Goal: Register for event/course

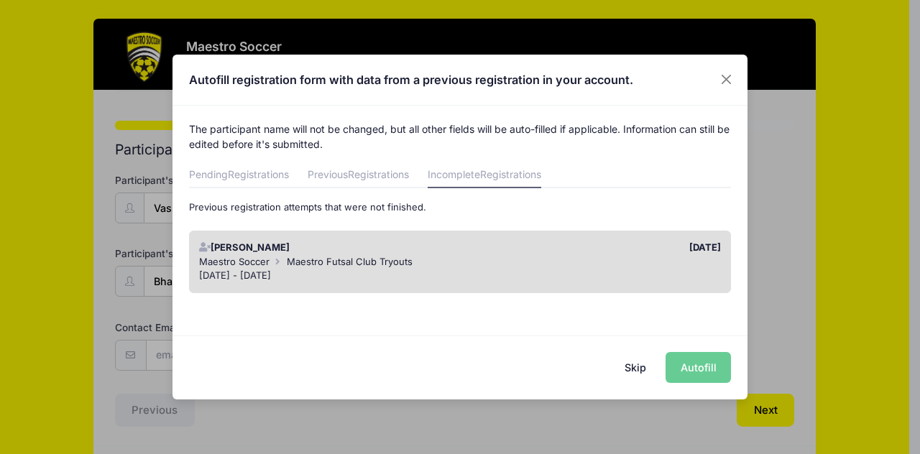
click at [431, 264] on div "Maestro Soccer Maestro Futsal Club Tryouts" at bounding box center [460, 262] width 522 height 14
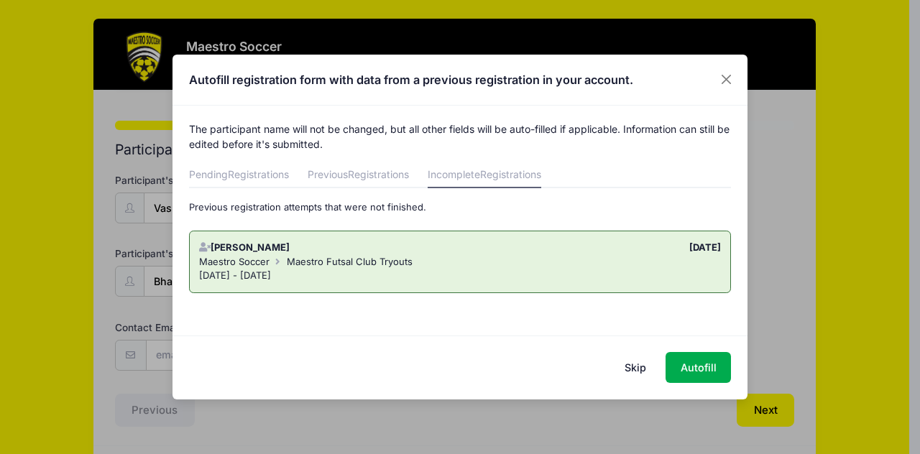
click at [539, 269] on div "[DATE] - [DATE]" at bounding box center [460, 276] width 522 height 14
click at [469, 302] on div "The participant name will not be changed, but all other fields will be auto-fil…" at bounding box center [459, 214] width 575 height 216
click at [481, 275] on div "Sep 19 - Sep 19, 2025" at bounding box center [460, 276] width 522 height 14
click at [539, 272] on div "Sep 19 - Sep 19, 2025" at bounding box center [460, 276] width 522 height 14
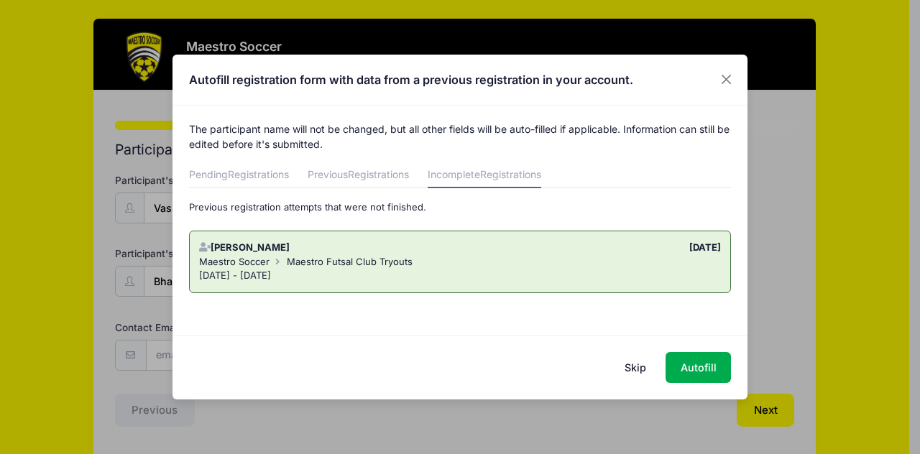
click at [241, 249] on div "[PERSON_NAME]" at bounding box center [326, 248] width 268 height 14
click at [310, 256] on span "Maestro Futsal Club Tryouts" at bounding box center [350, 261] width 126 height 11
click at [359, 172] on span "Registrations" at bounding box center [378, 174] width 61 height 12
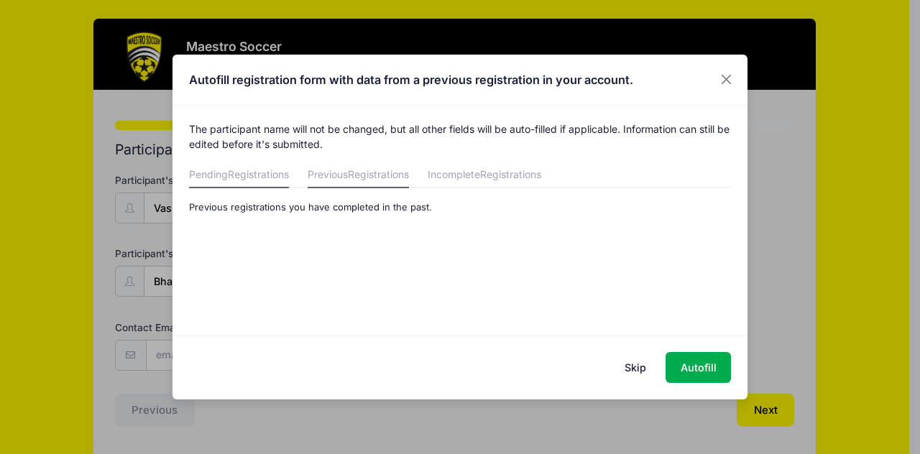
click at [228, 172] on link "Pending Registrations" at bounding box center [239, 175] width 100 height 26
click at [589, 173] on ul "Pending Registrations Previous Registrations Incomplete Registrations" at bounding box center [460, 175] width 542 height 26
click at [524, 180] on span "Registrations" at bounding box center [510, 174] width 61 height 12
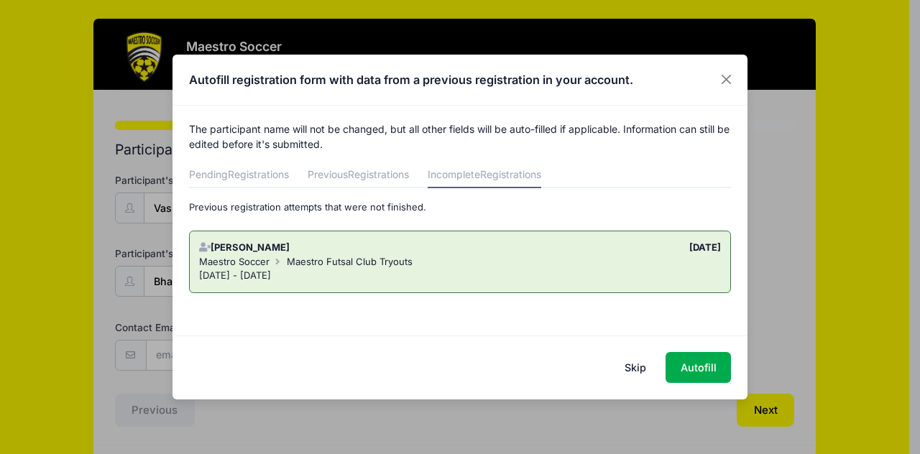
click at [306, 267] on span "Maestro Futsal Club Tryouts" at bounding box center [350, 261] width 126 height 11
click at [726, 75] on button "Close" at bounding box center [726, 80] width 26 height 26
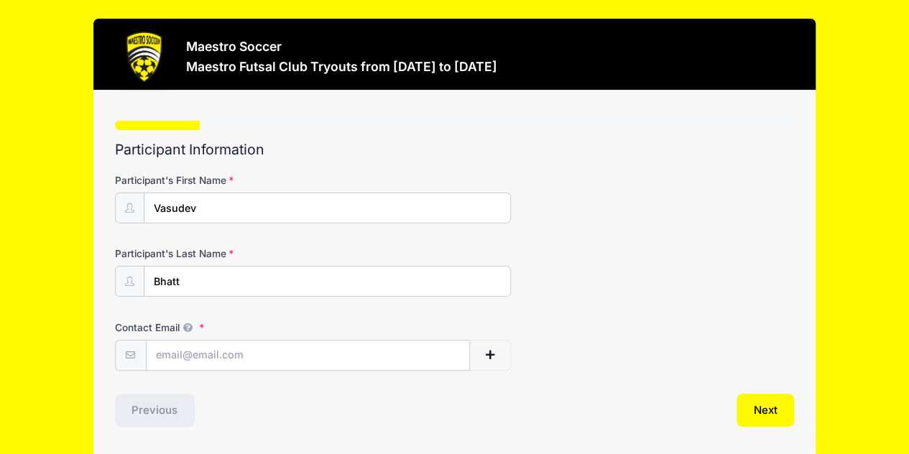
scroll to position [46, 0]
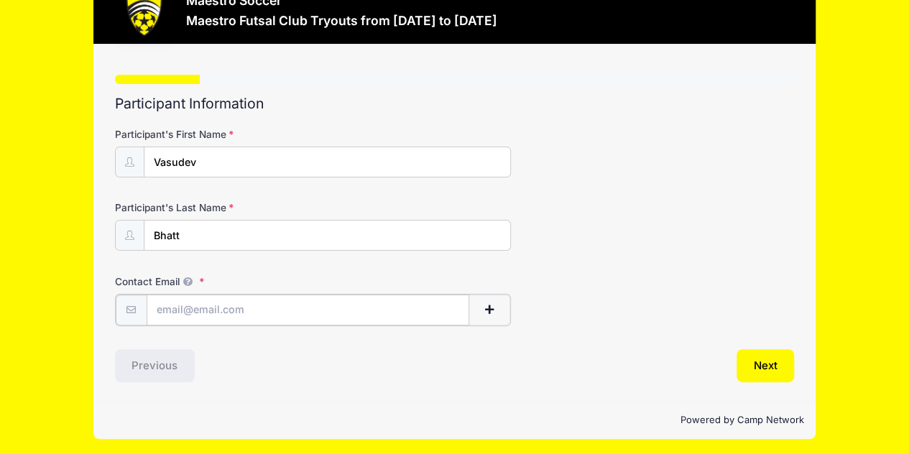
click at [358, 314] on input "Contact Email" at bounding box center [308, 310] width 323 height 31
type input "[EMAIL_ADDRESS][DOMAIN_NAME]"
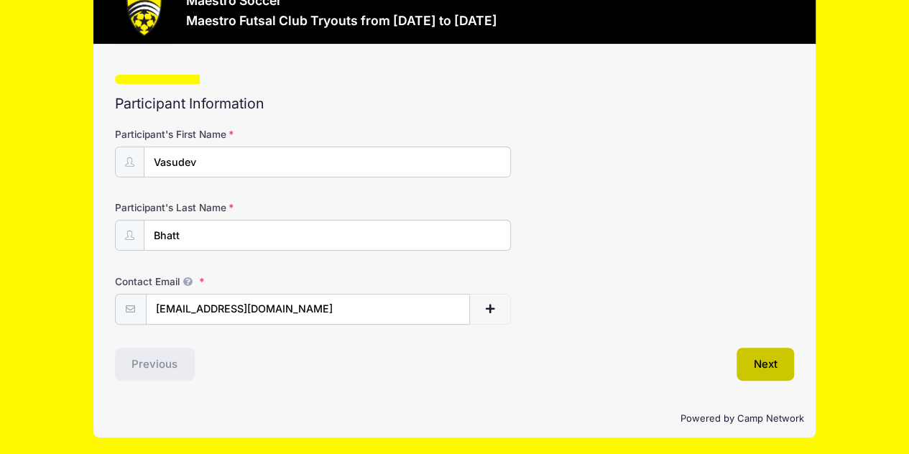
click at [774, 370] on button "Next" at bounding box center [765, 364] width 58 height 33
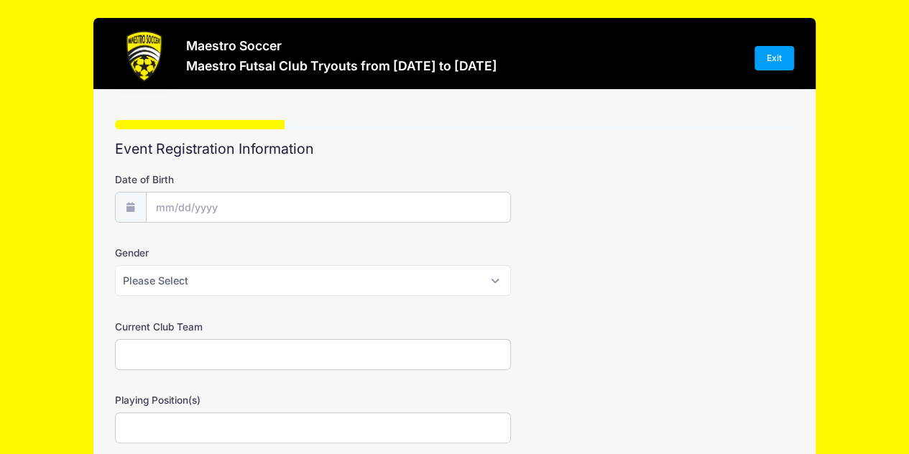
scroll to position [0, 0]
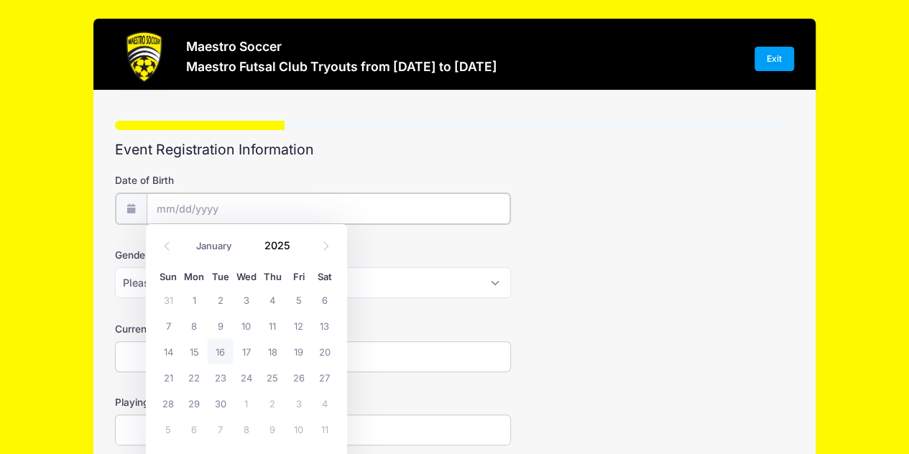
click at [251, 204] on input "Date of Birth" at bounding box center [328, 208] width 363 height 31
click at [295, 248] on span at bounding box center [299, 250] width 10 height 11
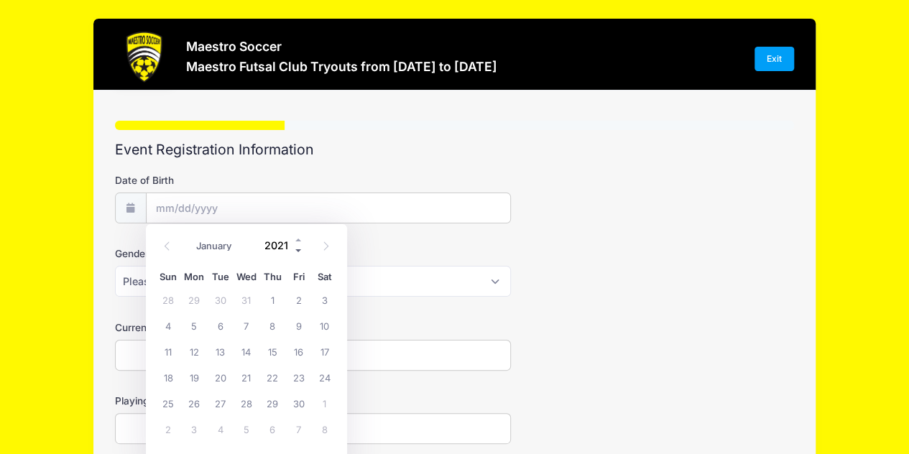
click at [295, 248] on span at bounding box center [299, 250] width 10 height 11
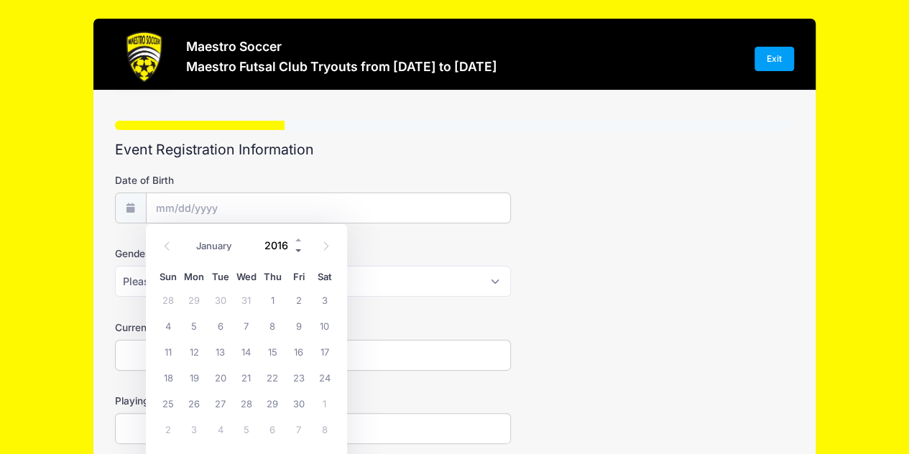
click at [295, 248] on span at bounding box center [299, 250] width 10 height 11
type input "2012"
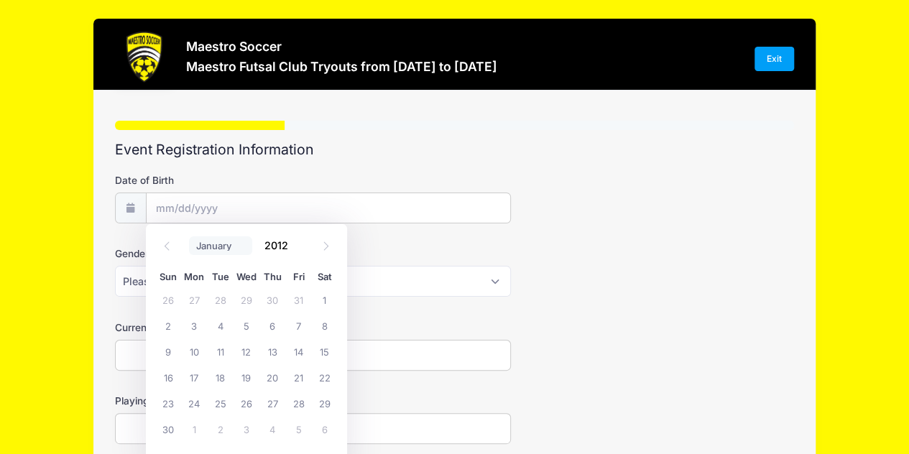
click at [189, 244] on select "January February March April May June July August September October November De…" at bounding box center [221, 245] width 64 height 19
select select "11"
click at [189, 236] on select "January February March April May June July August September October November De…" at bounding box center [221, 245] width 64 height 19
click at [297, 379] on span "21" at bounding box center [298, 377] width 26 height 26
type input "[DATE]"
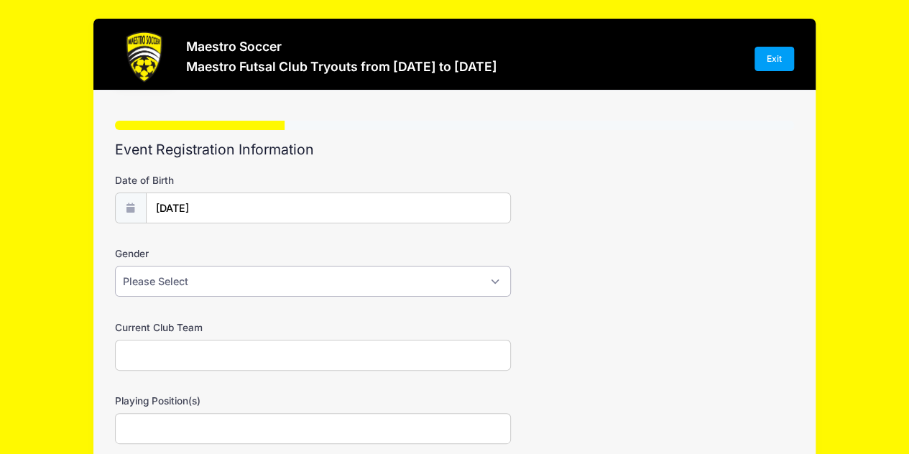
click at [268, 282] on select "Please Select Male Female Prefer not to say" at bounding box center [313, 281] width 397 height 31
select select "[DEMOGRAPHIC_DATA]"
click at [115, 266] on select "Please Select Male Female Prefer not to say" at bounding box center [313, 281] width 397 height 31
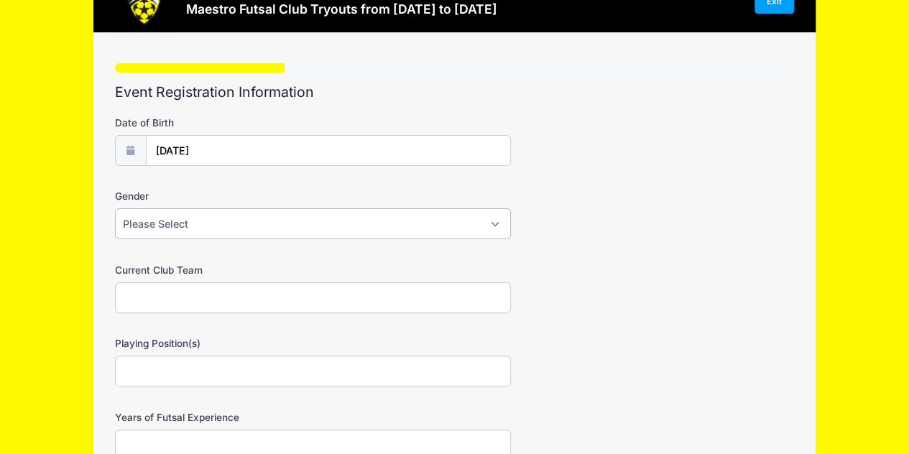
scroll to position [78, 0]
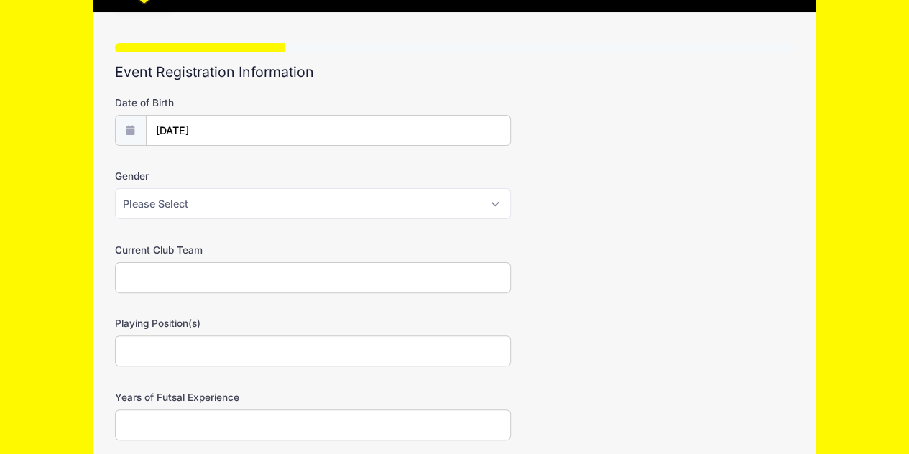
click at [283, 281] on input "Current Club Team" at bounding box center [313, 277] width 397 height 31
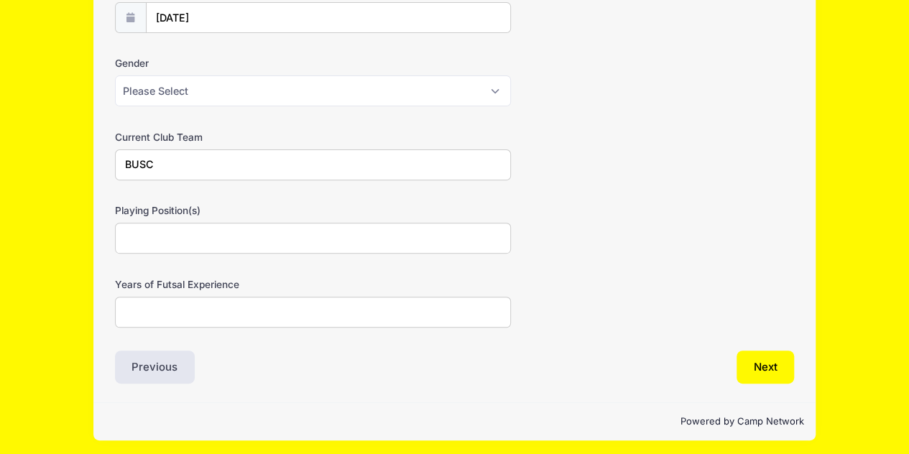
scroll to position [193, 0]
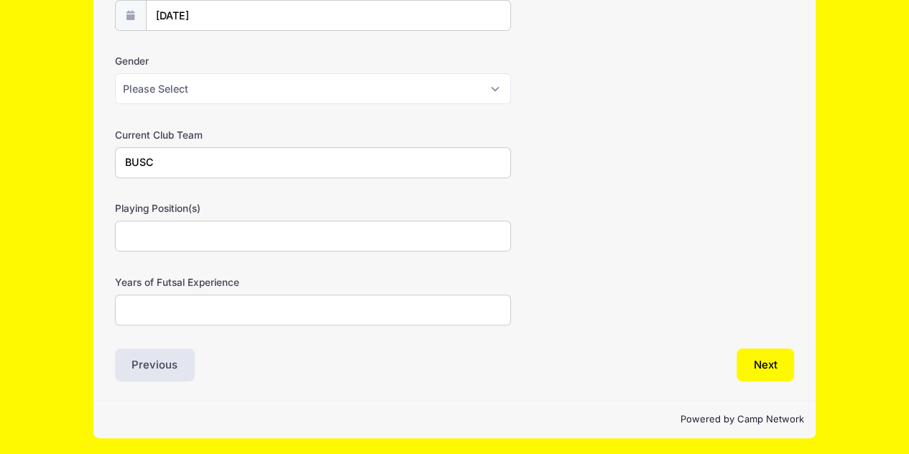
type input "BUSC"
click at [173, 225] on input "Playing Position(s)" at bounding box center [313, 236] width 397 height 31
type input "W"
type input "Left Wing, Right Wing"
click at [260, 302] on input "Years of Futsal Experience" at bounding box center [313, 310] width 397 height 31
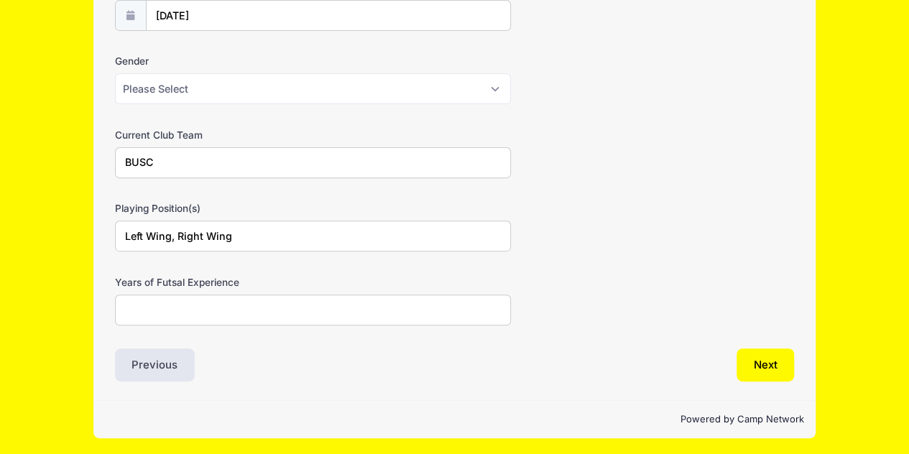
type input "2"
click at [787, 366] on button "Next" at bounding box center [765, 364] width 58 height 33
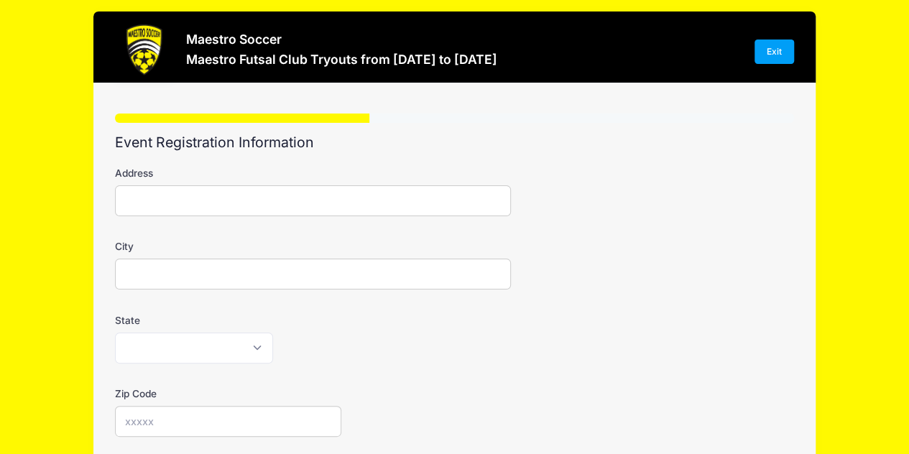
scroll to position [0, 0]
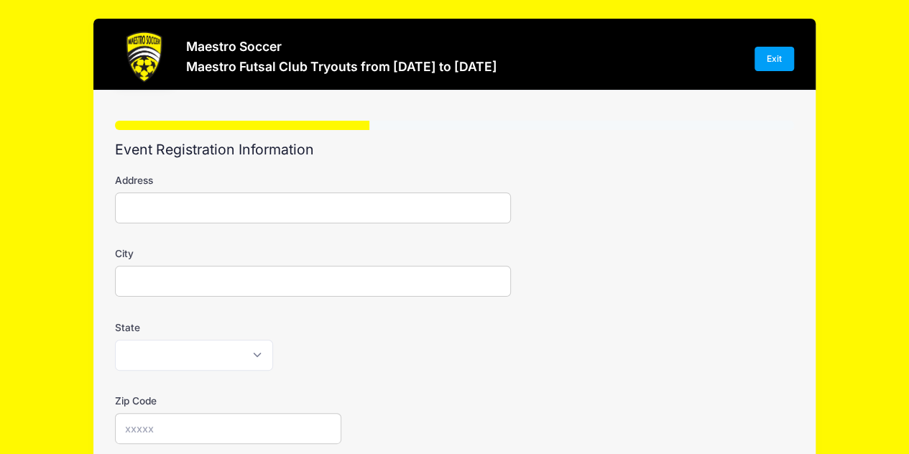
click at [322, 210] on input "Address" at bounding box center [313, 208] width 397 height 31
type input "[STREET_ADDRESS]"
type input "Bridgewater"
select select "NJ"
type input "08807"
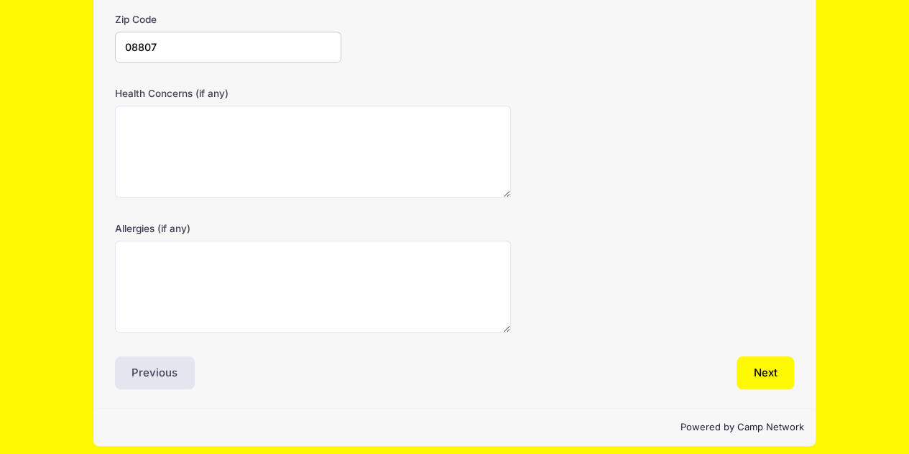
scroll to position [389, 0]
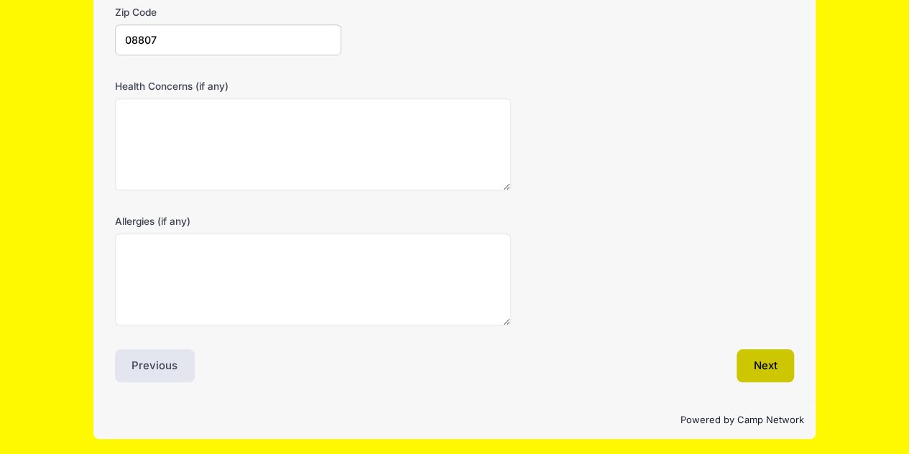
click at [764, 365] on button "Next" at bounding box center [765, 365] width 58 height 33
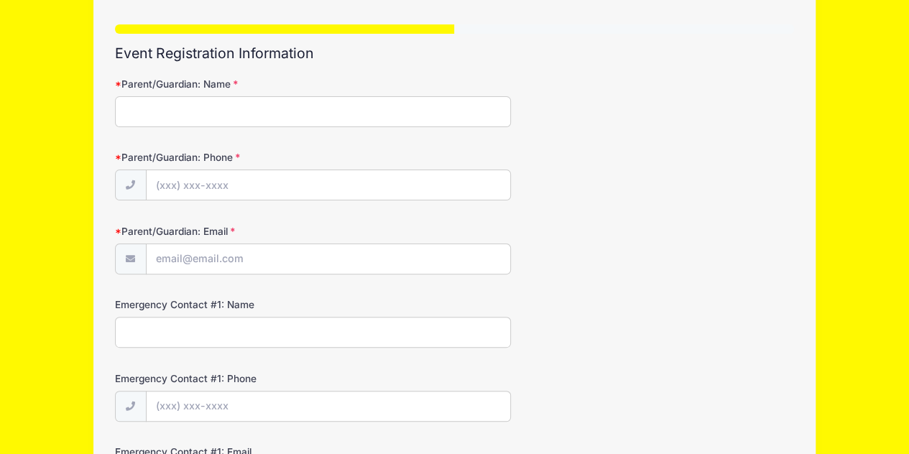
scroll to position [103, 0]
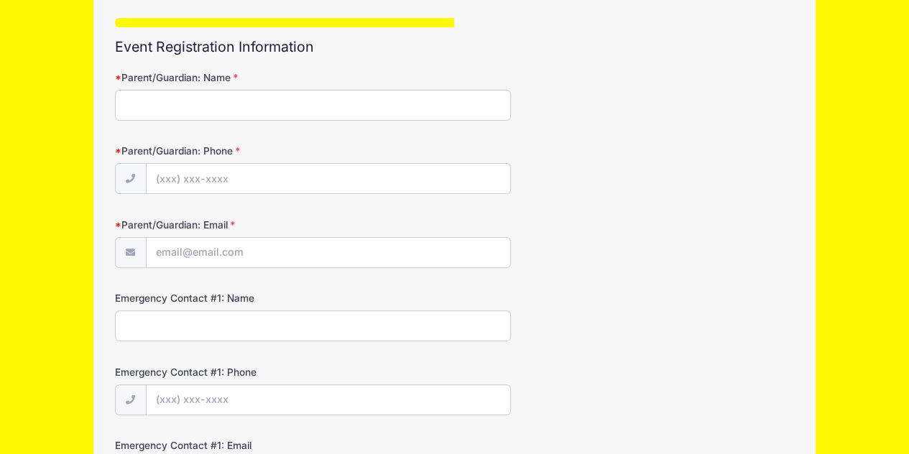
click at [262, 106] on input "Parent/Guardian: Name" at bounding box center [313, 105] width 397 height 31
type input "[PERSON_NAME]"
click at [228, 177] on input "Parent/Guardian: Phone" at bounding box center [328, 179] width 363 height 31
type input "[PHONE_NUMBER]"
type input "[EMAIL_ADDRESS][DOMAIN_NAME]"
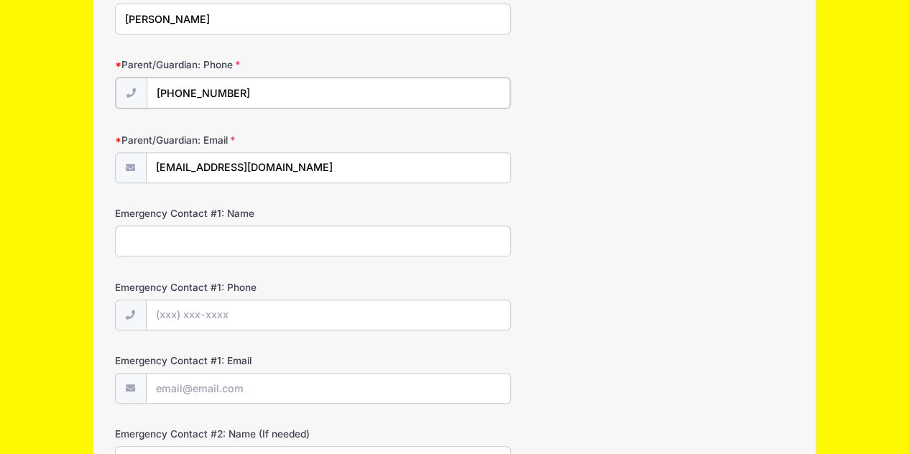
scroll to position [196, 0]
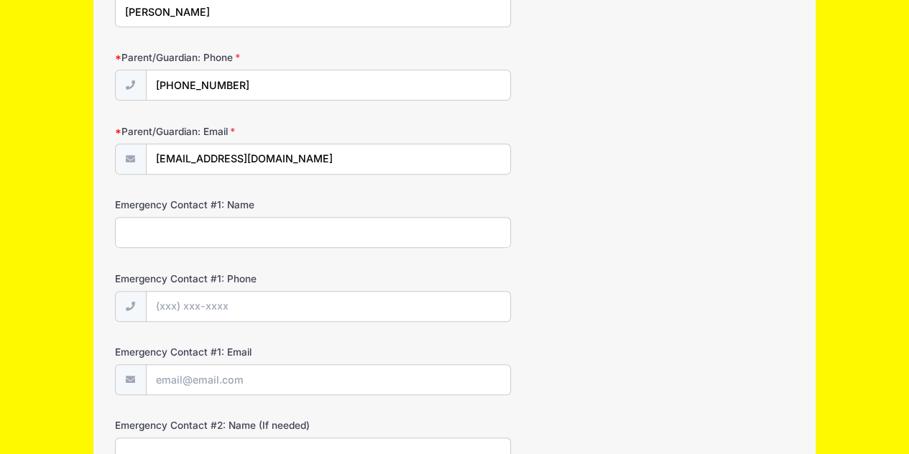
click at [325, 228] on input "Emergency Contact #1: Name" at bounding box center [313, 232] width 397 height 31
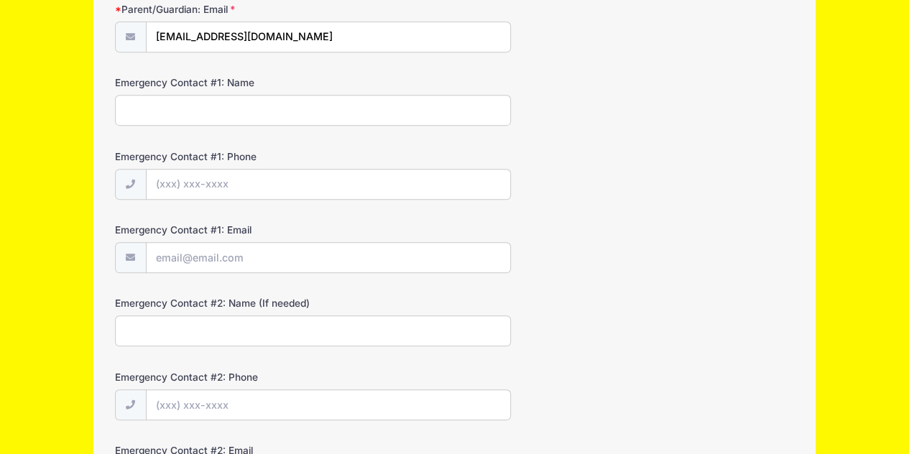
scroll to position [323, 0]
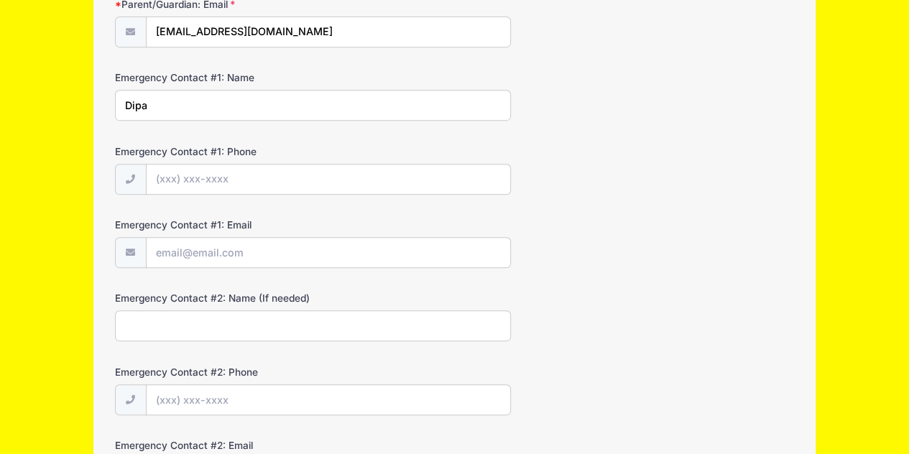
type input "Dipa"
click at [221, 175] on input "Emergency Contact #1: Phone" at bounding box center [328, 180] width 363 height 31
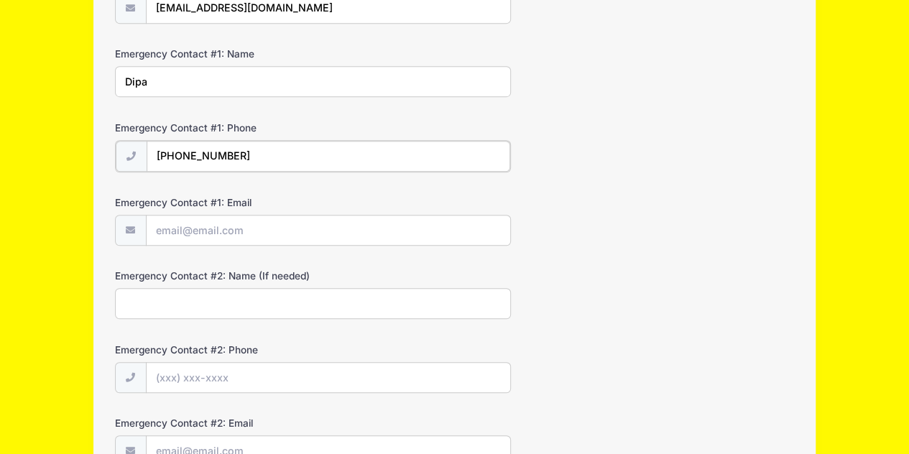
scroll to position [346, 0]
type input "[PHONE_NUMBER]"
click at [283, 228] on input "Emergency Contact #1: Email" at bounding box center [328, 230] width 363 height 31
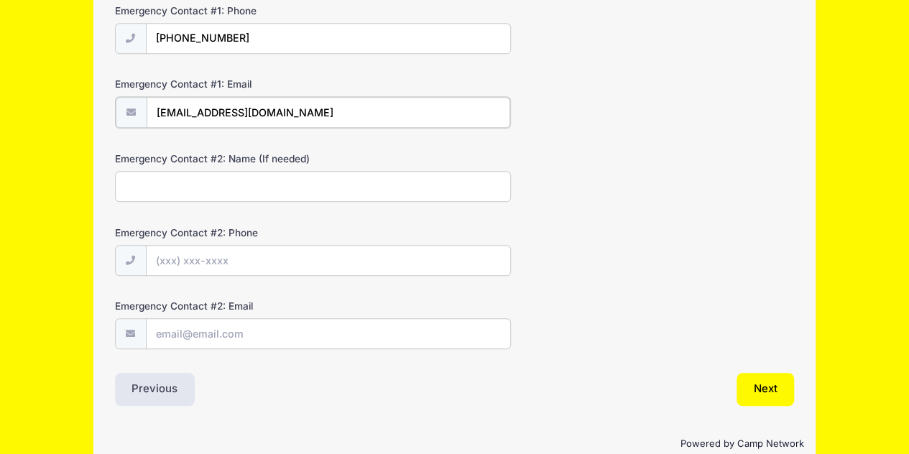
scroll to position [466, 0]
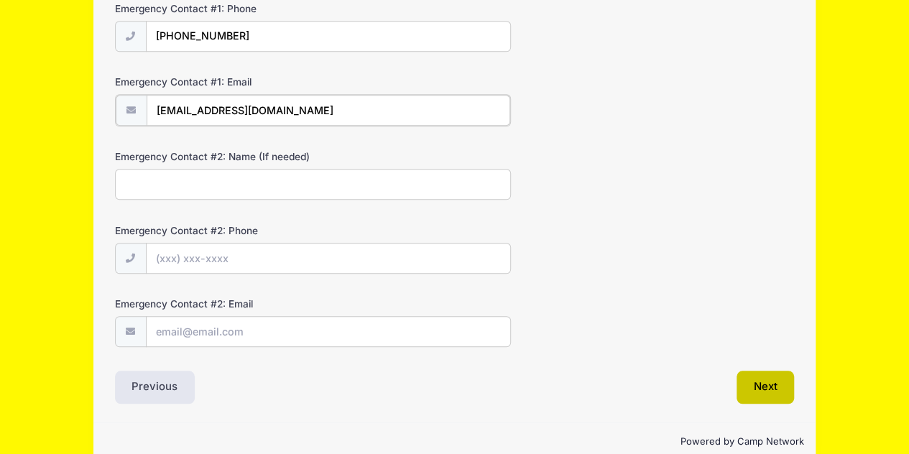
type input "[EMAIL_ADDRESS][DOMAIN_NAME]"
click at [751, 381] on button "Next" at bounding box center [765, 385] width 58 height 33
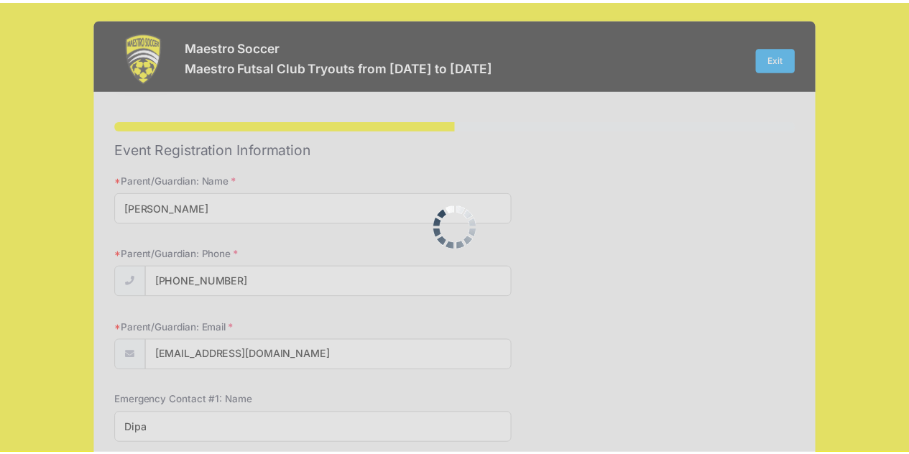
scroll to position [0, 0]
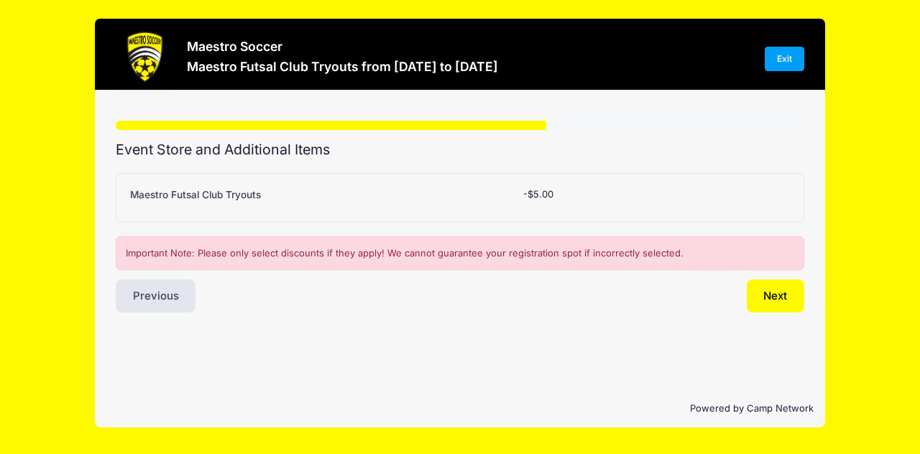
click at [555, 191] on div "Please Select Yes (-$5.00) No -$5.00" at bounding box center [600, 196] width 168 height 19
click at [775, 285] on button "Next" at bounding box center [775, 295] width 58 height 33
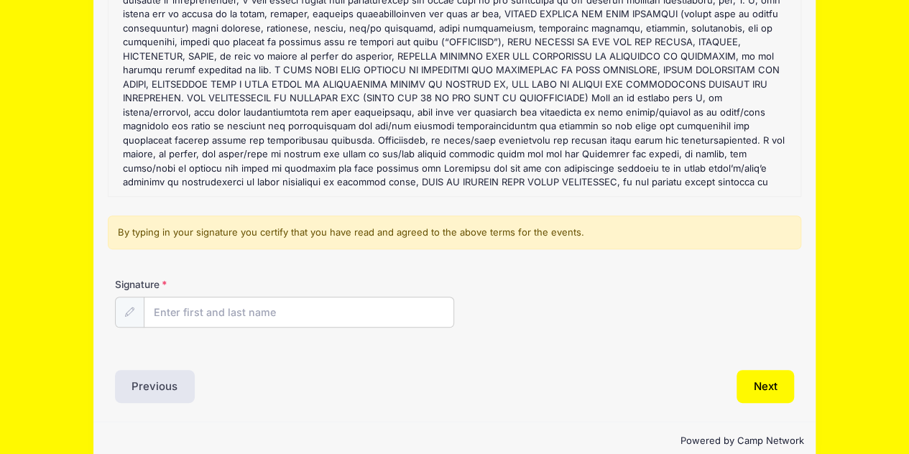
scroll to position [220, 0]
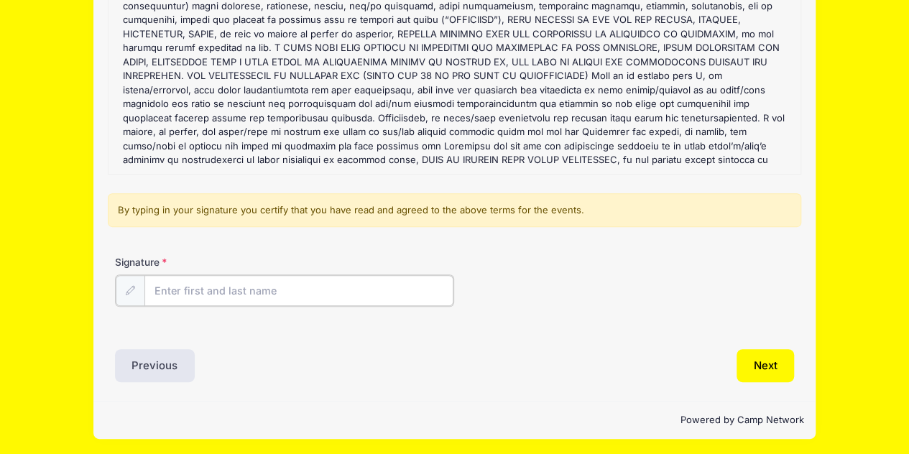
click at [279, 295] on input "Signature" at bounding box center [299, 290] width 310 height 31
type input "V"
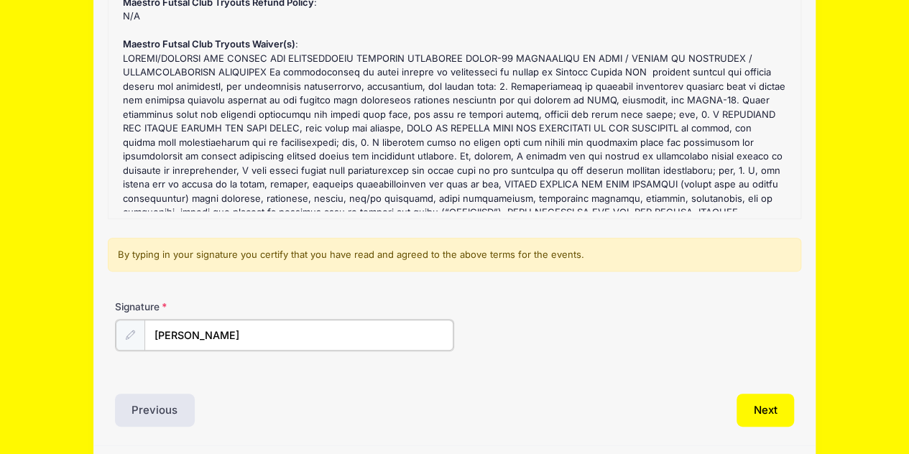
scroll to position [221, 0]
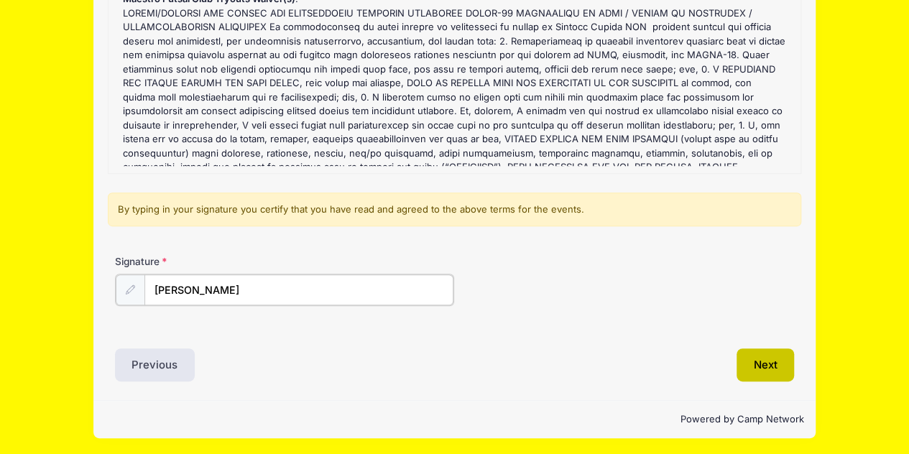
type input "[PERSON_NAME]"
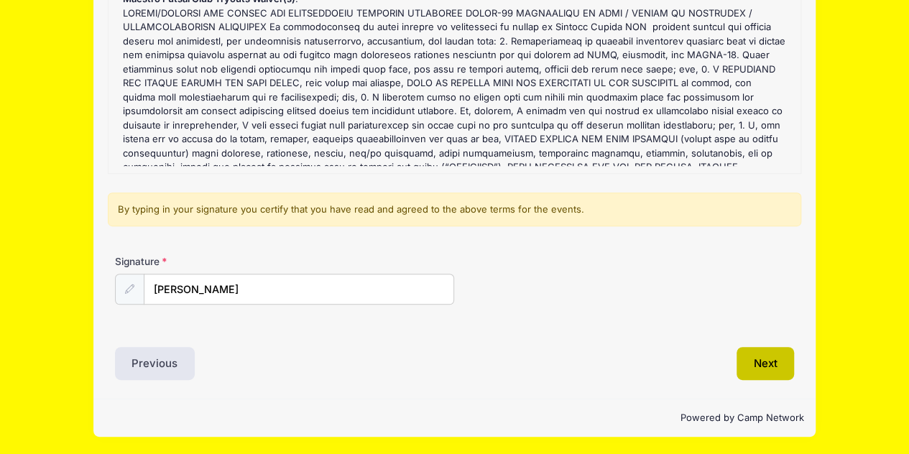
click at [767, 348] on button "Next" at bounding box center [765, 363] width 58 height 33
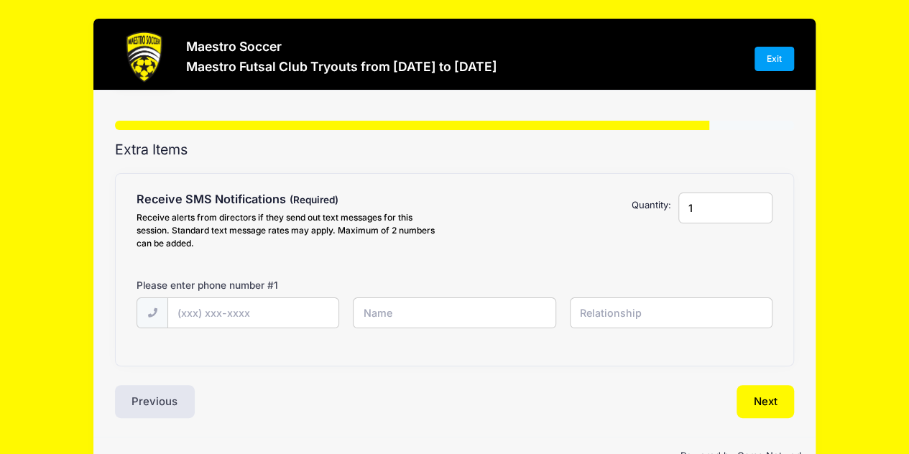
scroll to position [0, 0]
click at [280, 315] on input "text" at bounding box center [253, 313] width 170 height 31
type input "[PHONE_NUMBER]"
drag, startPoint x: 471, startPoint y: 315, endPoint x: 272, endPoint y: 312, distance: 198.3
click at [272, 312] on div "(732) 293-6794 Vasudev Bhatt" at bounding box center [454, 322] width 650 height 50
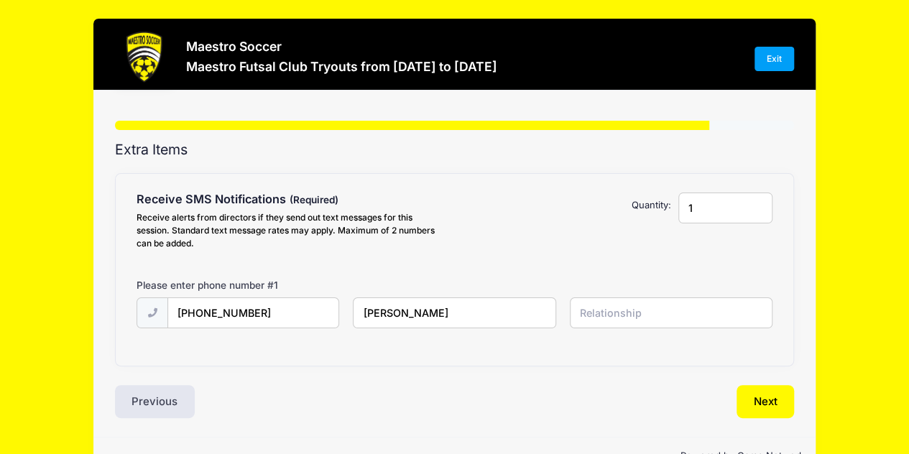
type input "[PERSON_NAME]"
click at [644, 324] on input "text" at bounding box center [671, 312] width 203 height 31
click at [441, 230] on div "Receive alerts from directors if they send out text messages for this session. …" at bounding box center [291, 230] width 311 height 39
click at [0, 0] on select "Please Select Yes ($0.00) No" at bounding box center [0, 0] width 0 height 0
click at [602, 314] on input "text" at bounding box center [671, 312] width 203 height 31
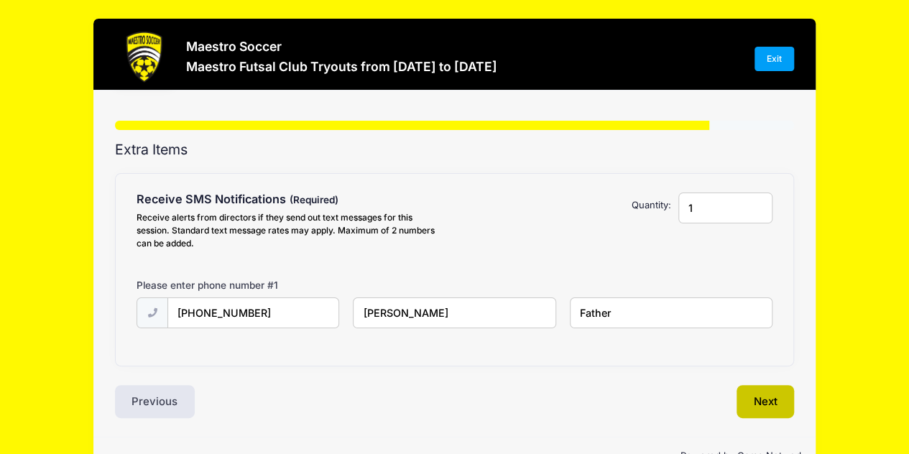
type input "Father"
click at [766, 401] on button "Next" at bounding box center [765, 401] width 58 height 33
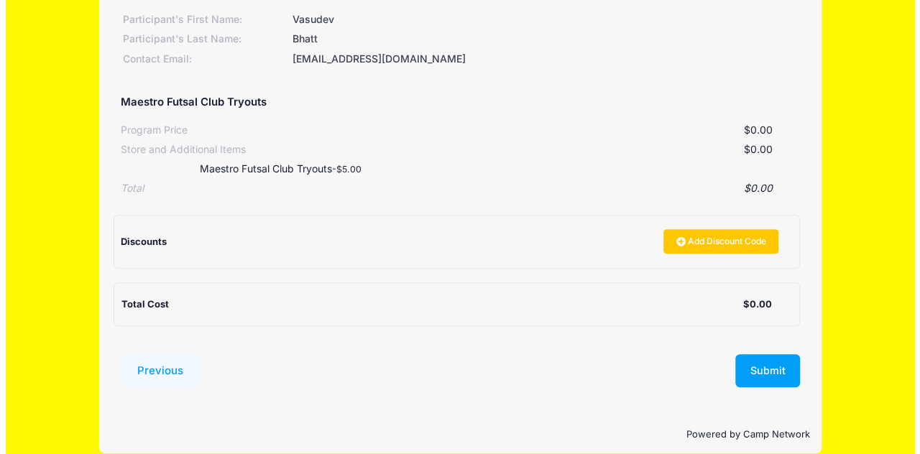
scroll to position [203, 0]
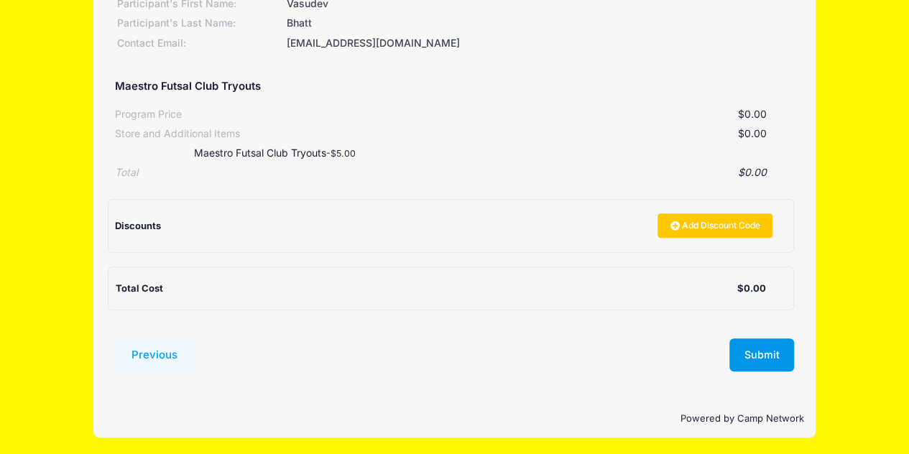
click at [779, 359] on button "Submit" at bounding box center [761, 354] width 65 height 33
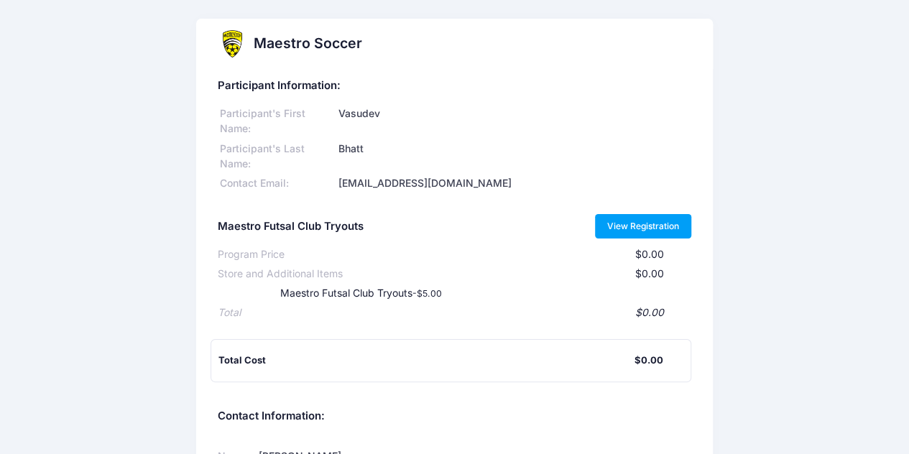
click at [665, 226] on link "View Registration" at bounding box center [643, 226] width 97 height 24
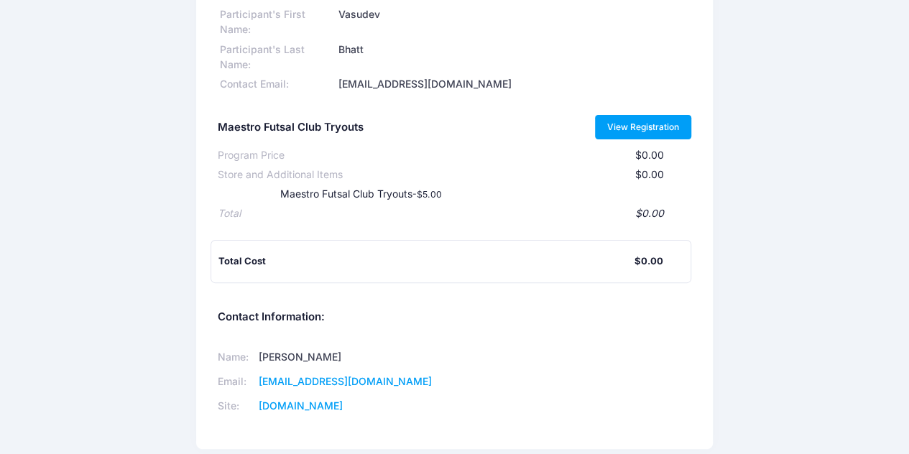
scroll to position [89, 0]
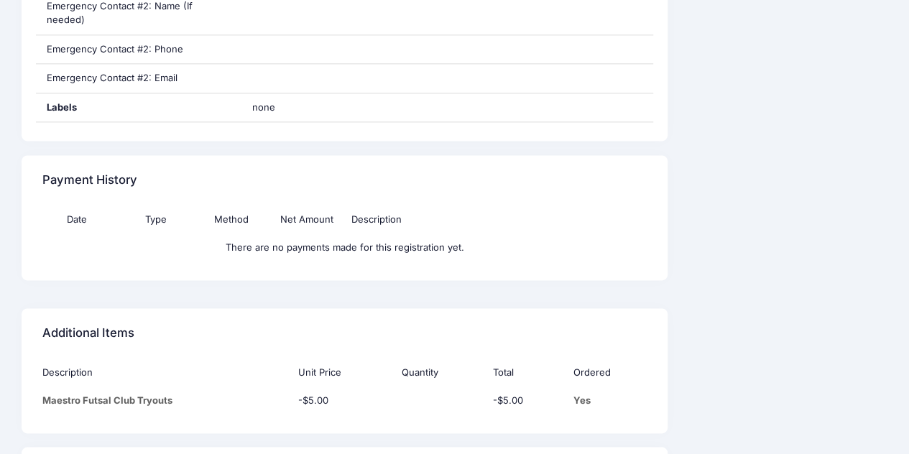
scroll to position [919, 0]
click at [585, 208] on th at bounding box center [608, 222] width 75 height 28
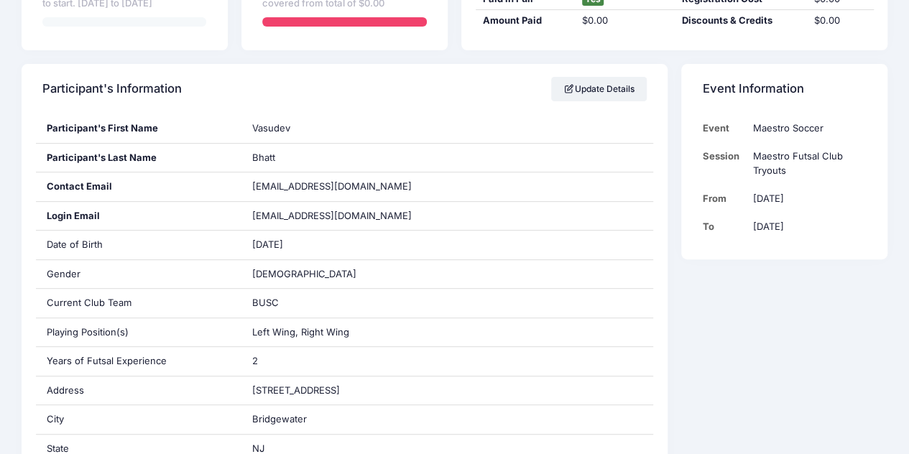
scroll to position [0, 0]
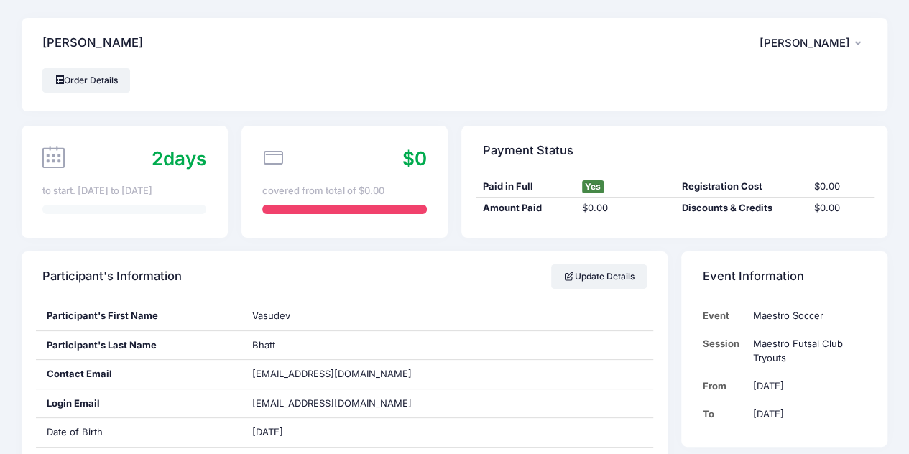
click at [86, 191] on div "to start. [DATE] to [DATE]" at bounding box center [124, 191] width 164 height 14
click at [98, 65] on div "[PERSON_NAME] VB [PERSON_NAME] My Account Logout" at bounding box center [455, 43] width 866 height 50
click at [91, 74] on link "Order Details" at bounding box center [86, 80] width 88 height 24
click at [171, 192] on div "to start. [DATE] to [DATE]" at bounding box center [124, 191] width 164 height 14
click at [124, 152] on div "2 days" at bounding box center [124, 158] width 164 height 28
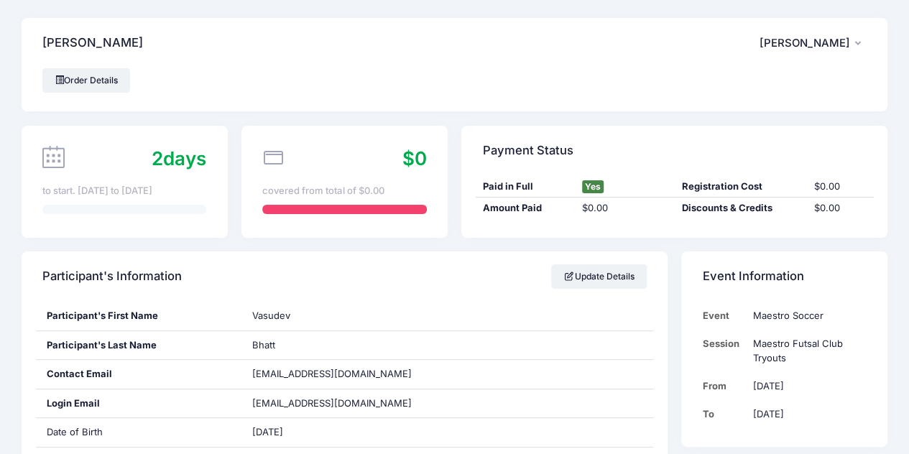
click at [28, 126] on div "2 days to start. [DATE] to [DATE]" at bounding box center [125, 182] width 206 height 112
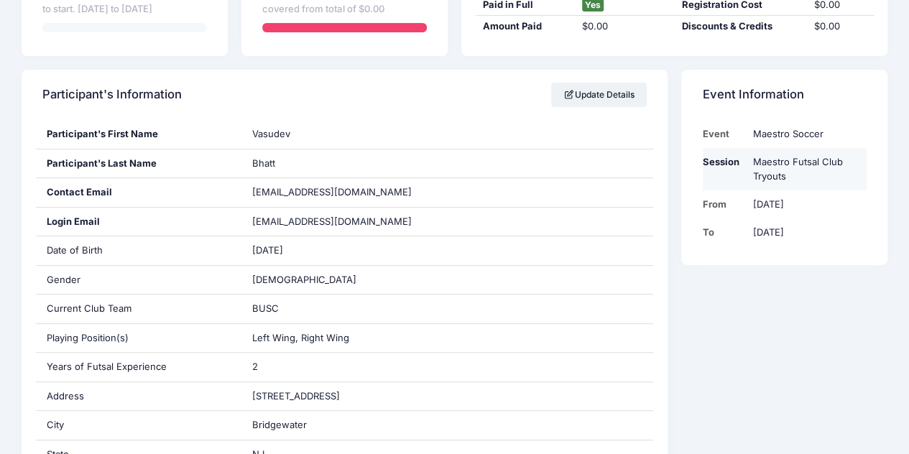
scroll to position [196, 0]
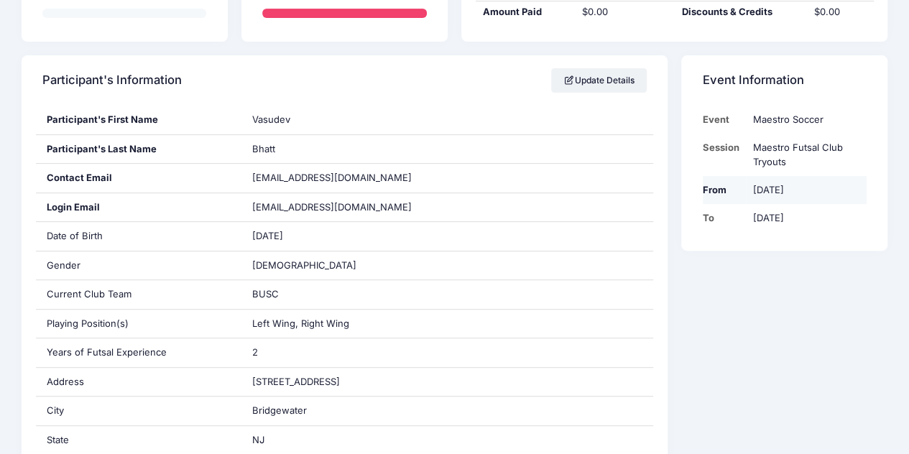
click at [719, 202] on td "From" at bounding box center [725, 190] width 44 height 28
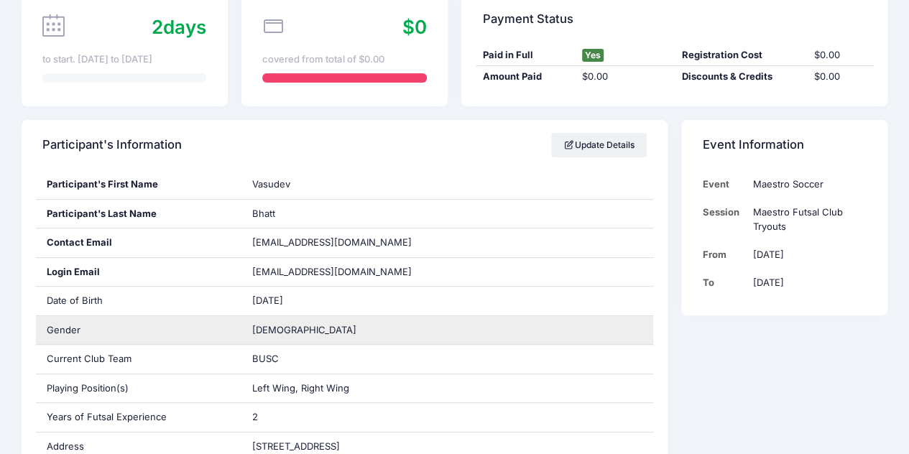
scroll to position [0, 0]
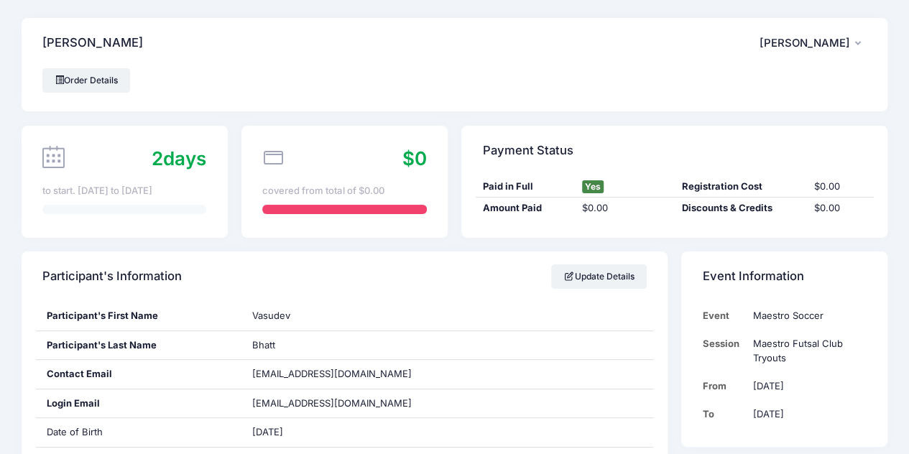
click at [165, 157] on div "2 days" at bounding box center [179, 158] width 55 height 28
click at [62, 150] on icon at bounding box center [53, 157] width 22 height 22
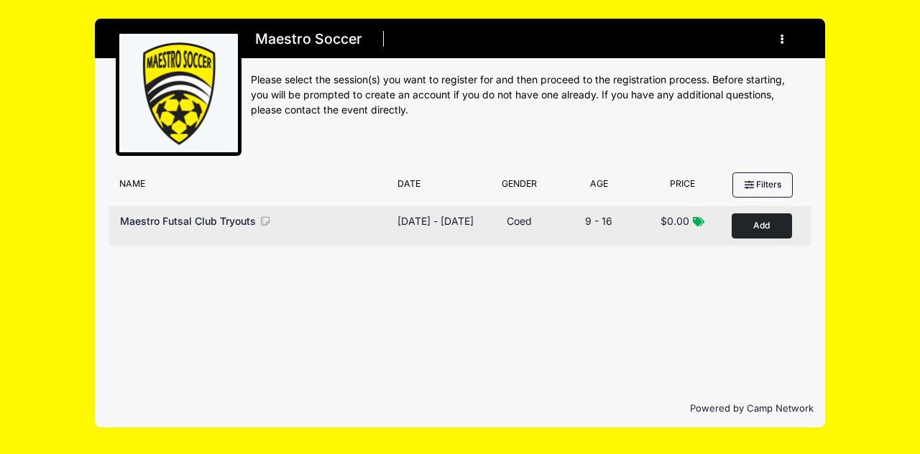
click at [438, 216] on div "[DATE] - [DATE]" at bounding box center [435, 220] width 76 height 15
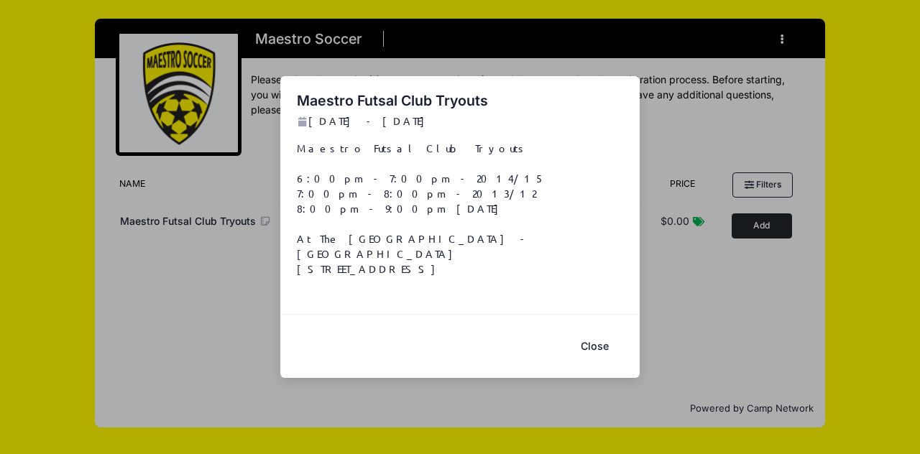
click at [157, 230] on div "Maestro Futsal Club Tryouts Sep 19 - Sep 19, 2025 Maestro Futsal Club Tryouts 6…" at bounding box center [460, 227] width 920 height 454
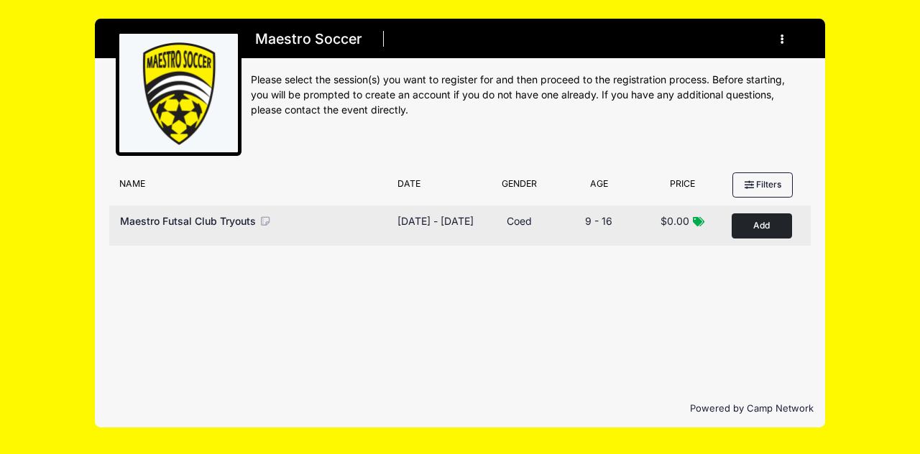
click at [583, 236] on div "Age Range 9 - 16" at bounding box center [598, 225] width 83 height 25
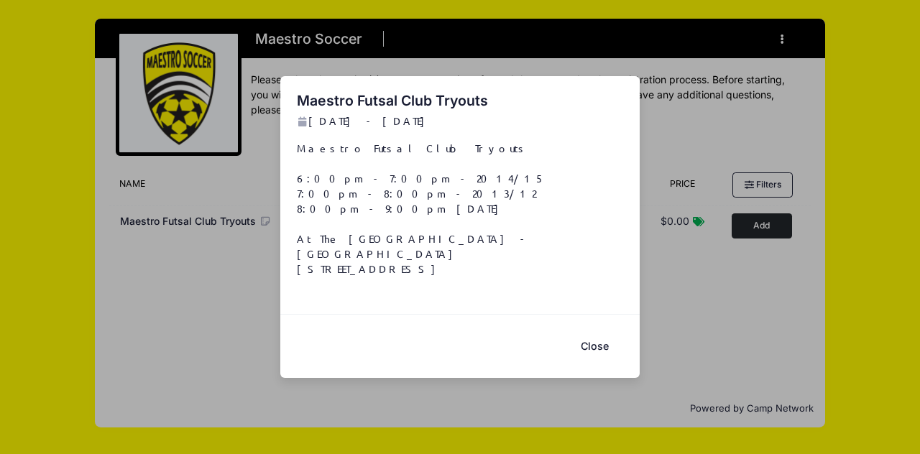
click at [594, 337] on button "Close" at bounding box center [593, 345] width 57 height 31
